Goal: Task Accomplishment & Management: Use online tool/utility

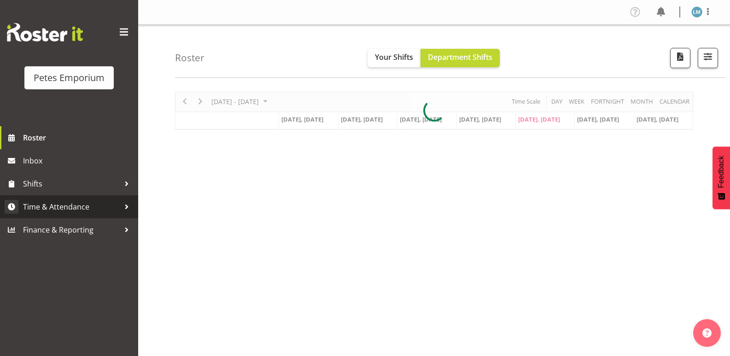
click at [87, 209] on span "Time & Attendance" at bounding box center [71, 207] width 97 height 14
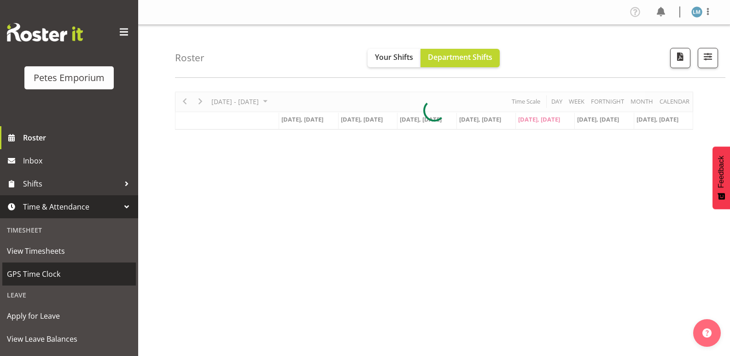
click at [76, 271] on span "GPS Time Clock" at bounding box center [69, 274] width 124 height 14
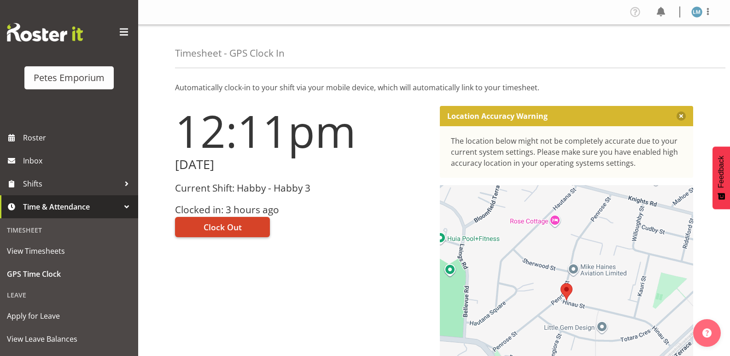
click at [229, 224] on span "Clock Out" at bounding box center [223, 227] width 38 height 12
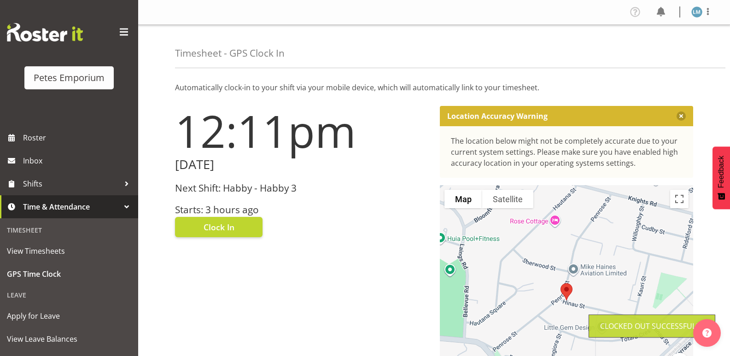
click at [694, 8] on img at bounding box center [696, 11] width 11 height 11
click at [660, 48] on link "Log Out" at bounding box center [669, 48] width 88 height 17
